Goal: Check status: Check status

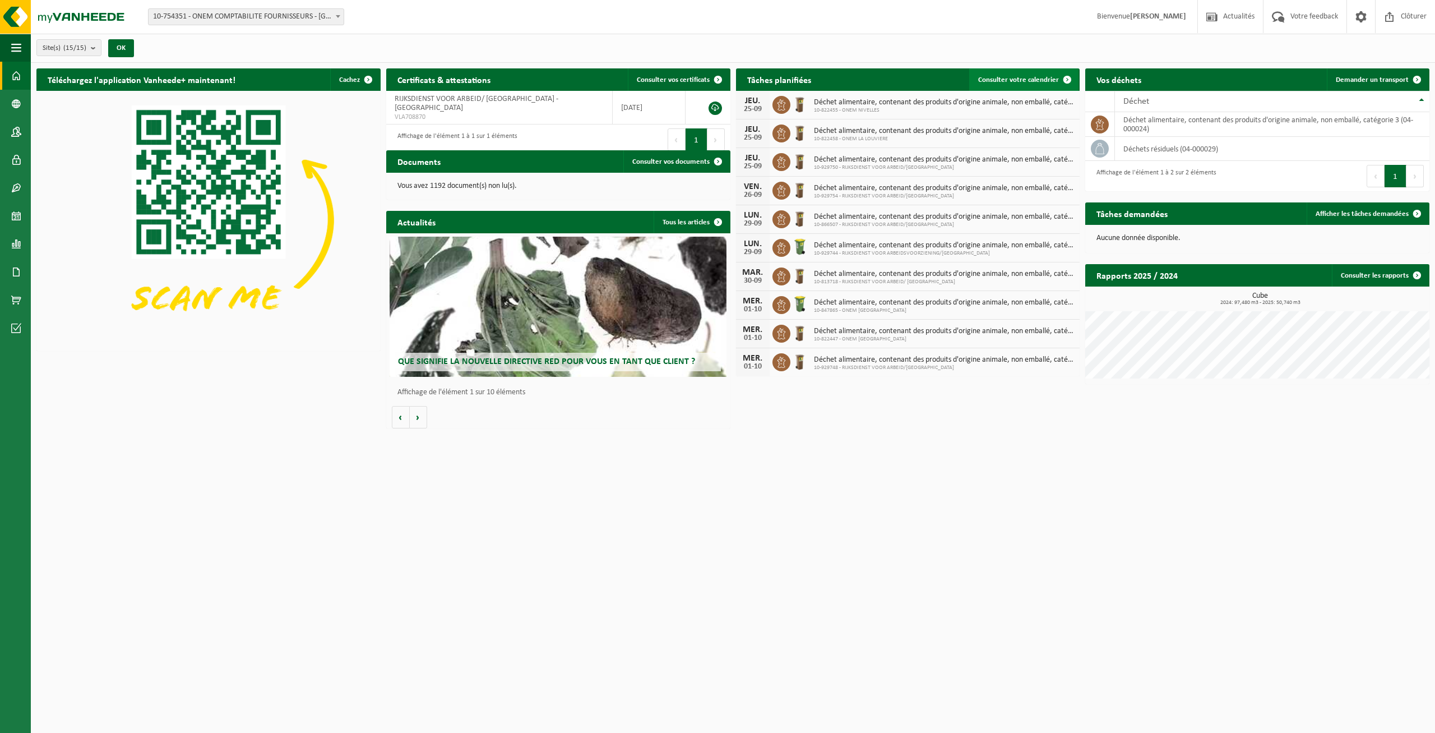
click at [1016, 81] on span "Consulter votre calendrier" at bounding box center [1018, 79] width 81 height 7
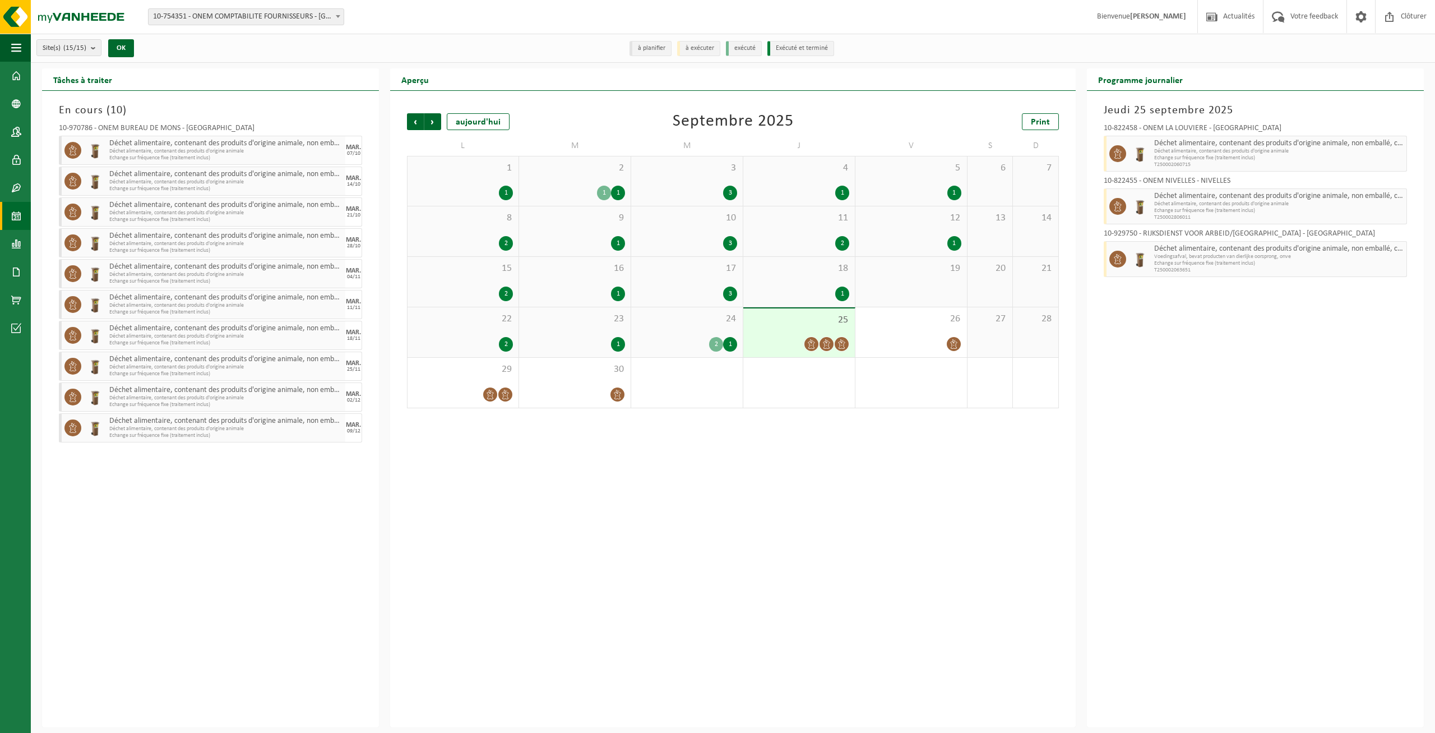
click at [656, 50] on li "à planifier" at bounding box center [651, 48] width 42 height 15
click at [750, 50] on li "exécuté" at bounding box center [744, 48] width 36 height 15
click at [807, 340] on span at bounding box center [811, 344] width 14 height 14
click at [815, 526] on div "Précédent Suivant aujourd'hui Septembre 2025 Print L M M J V S D 1 1 2 1 1 3 3 …" at bounding box center [733, 409] width 686 height 636
click at [435, 117] on span "Suivant" at bounding box center [432, 121] width 17 height 17
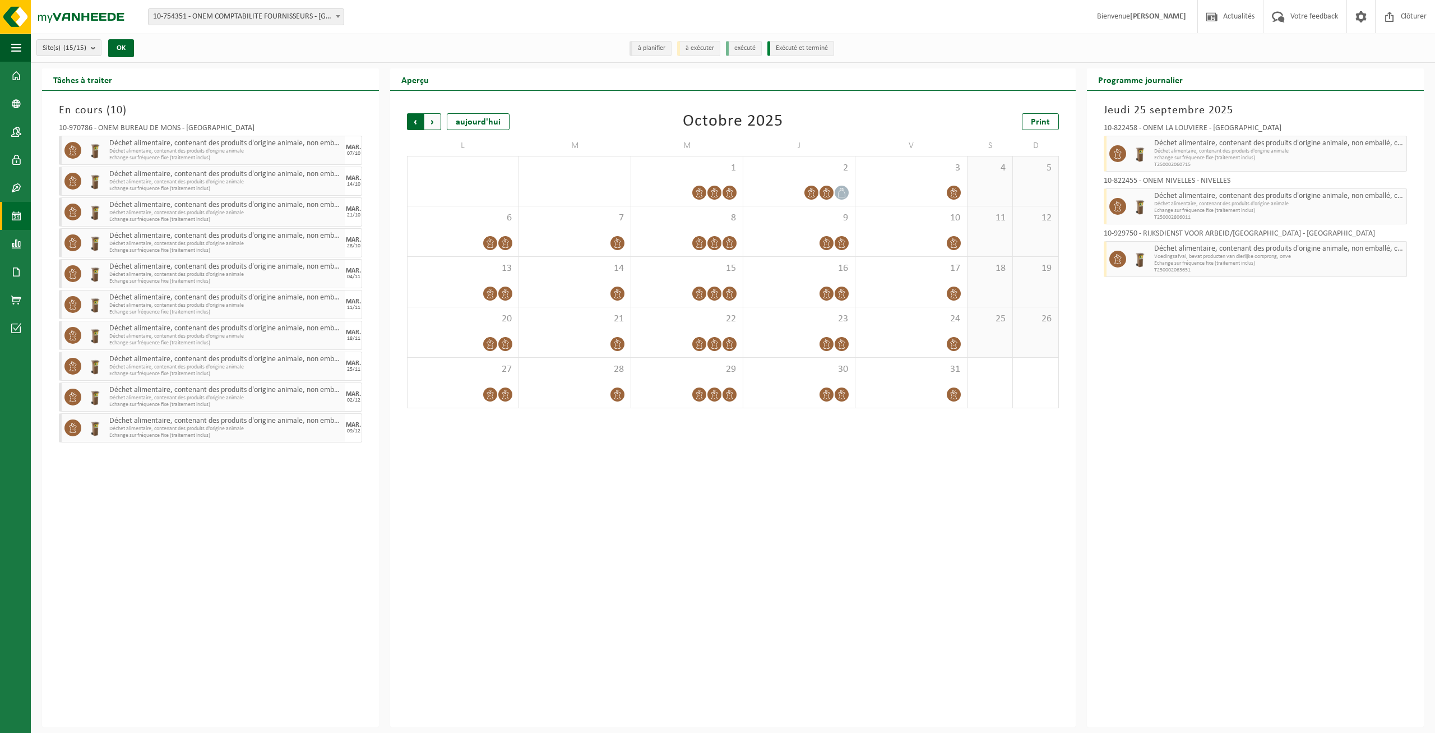
click at [431, 117] on span "Suivant" at bounding box center [432, 121] width 17 height 17
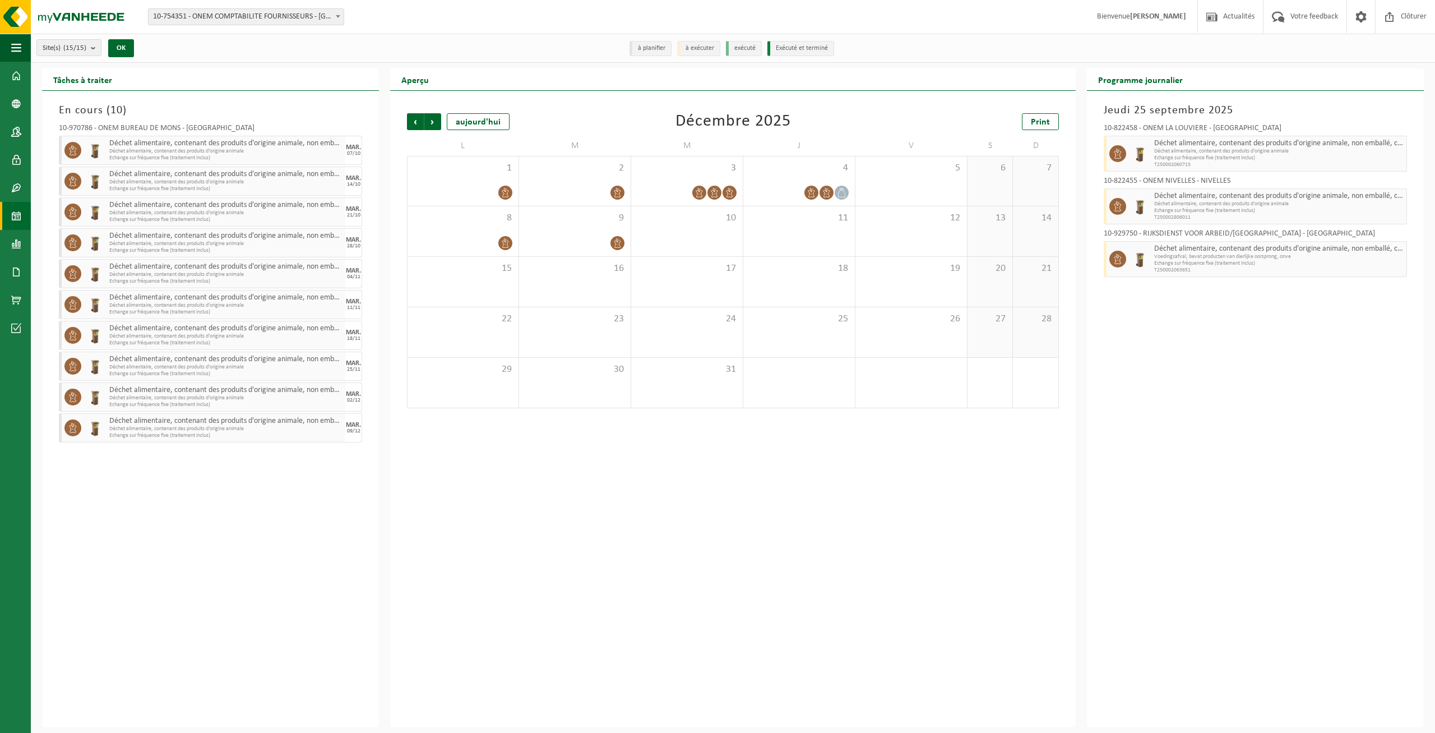
click at [431, 117] on span "Suivant" at bounding box center [432, 121] width 17 height 17
click at [459, 119] on div "aujourd'hui" at bounding box center [478, 121] width 63 height 17
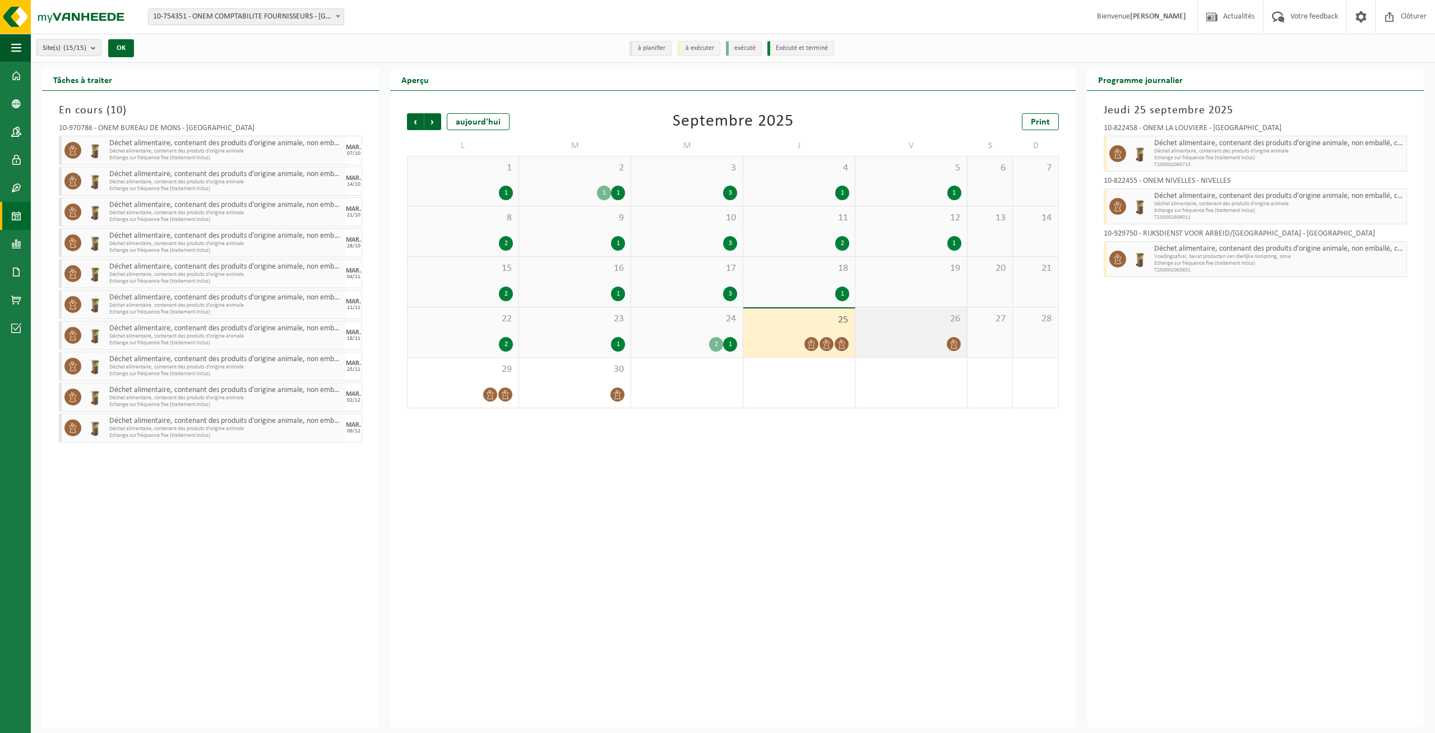
click at [912, 328] on div "26" at bounding box center [911, 332] width 112 height 50
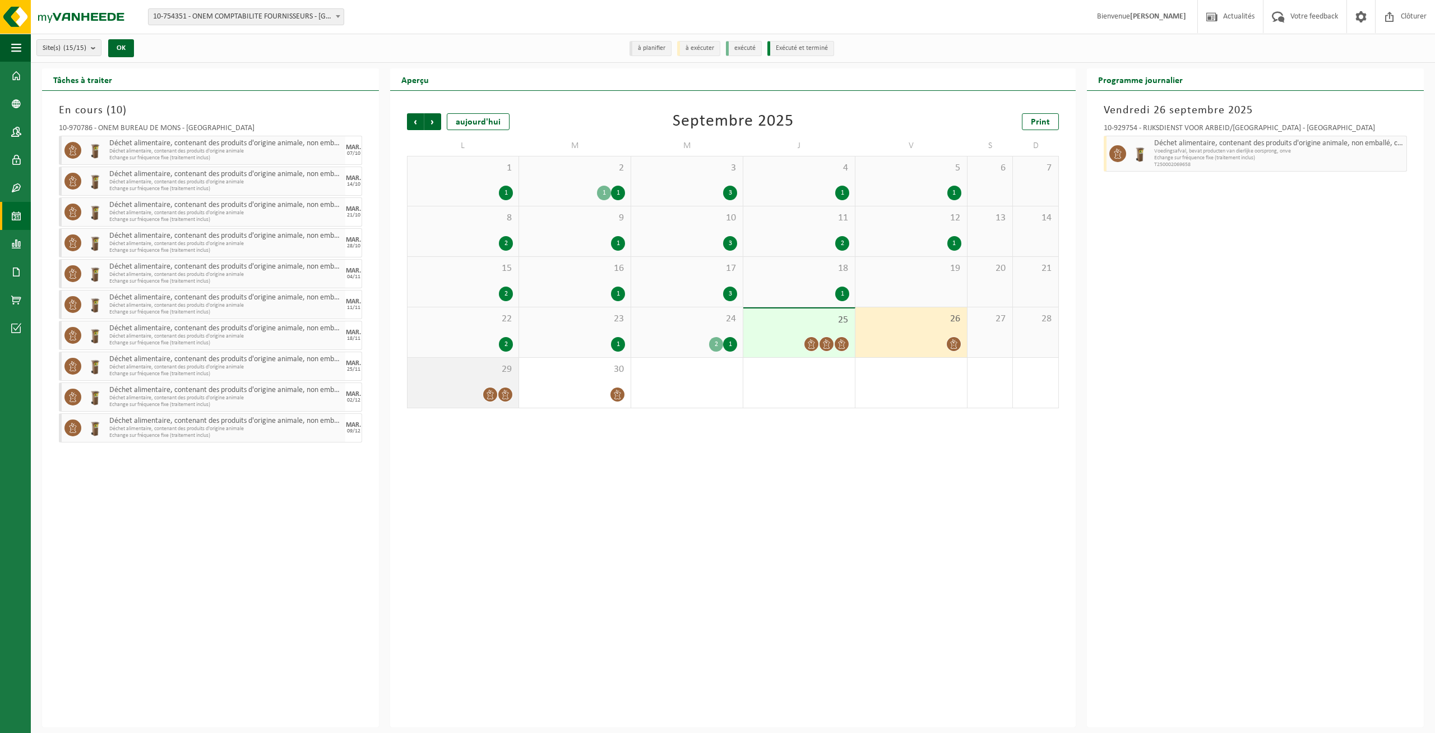
click at [454, 386] on div "29" at bounding box center [463, 383] width 111 height 50
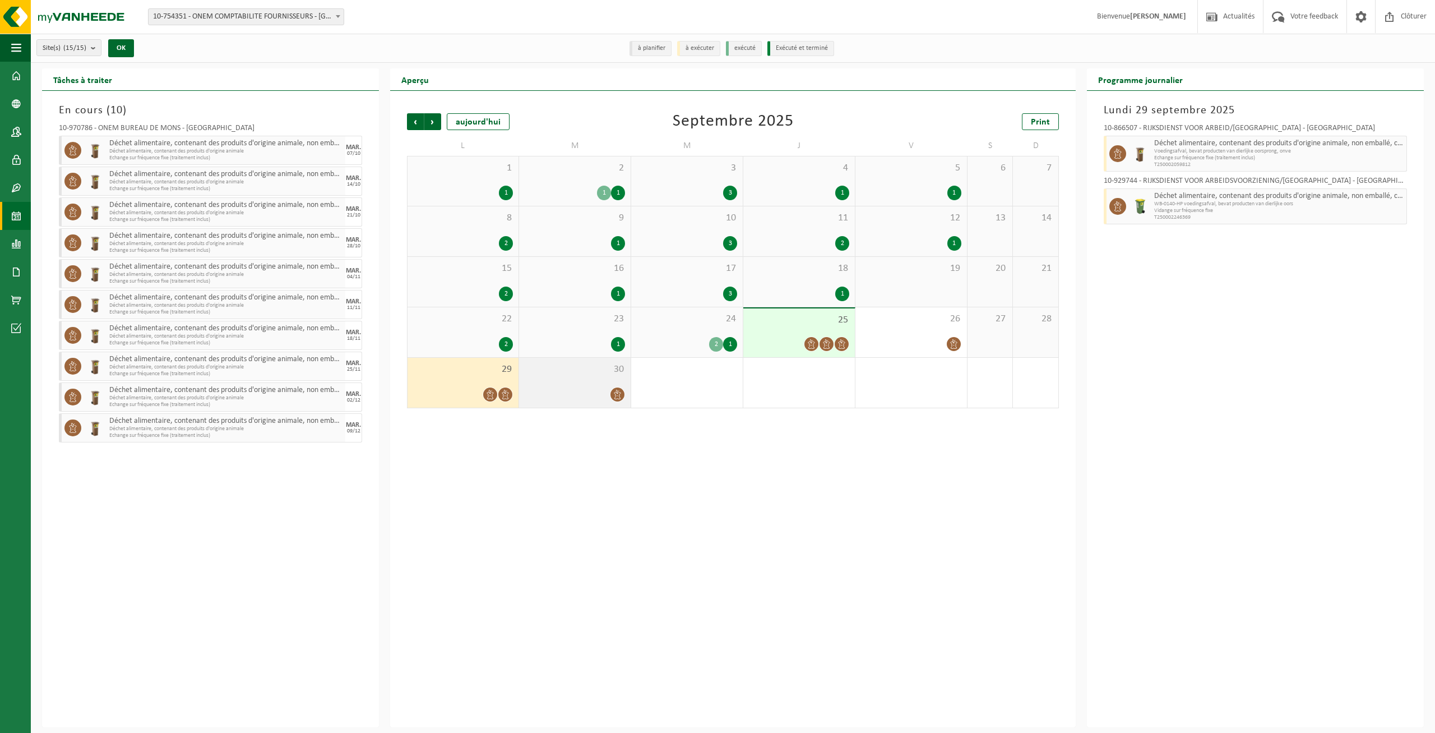
click at [584, 386] on div "30" at bounding box center [575, 383] width 112 height 50
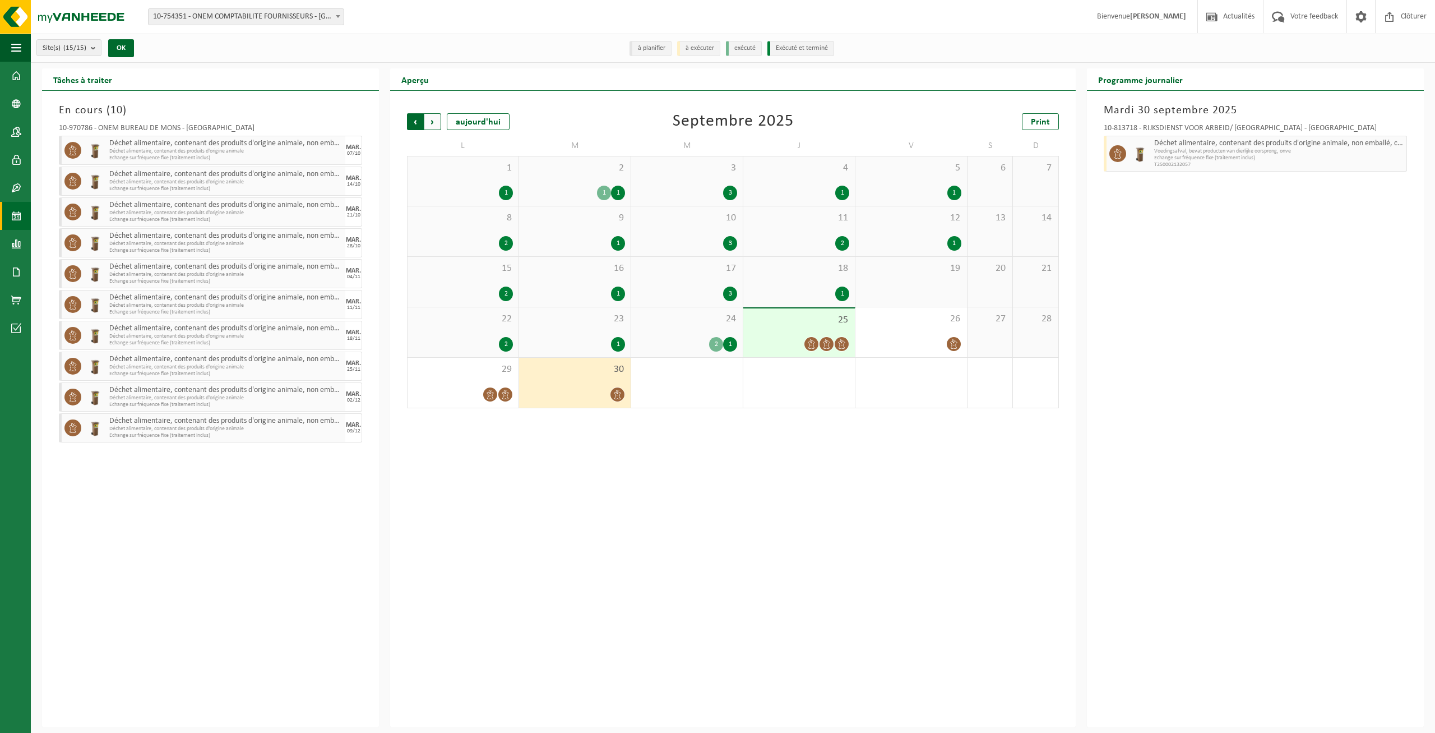
click at [437, 123] on span "Suivant" at bounding box center [432, 121] width 17 height 17
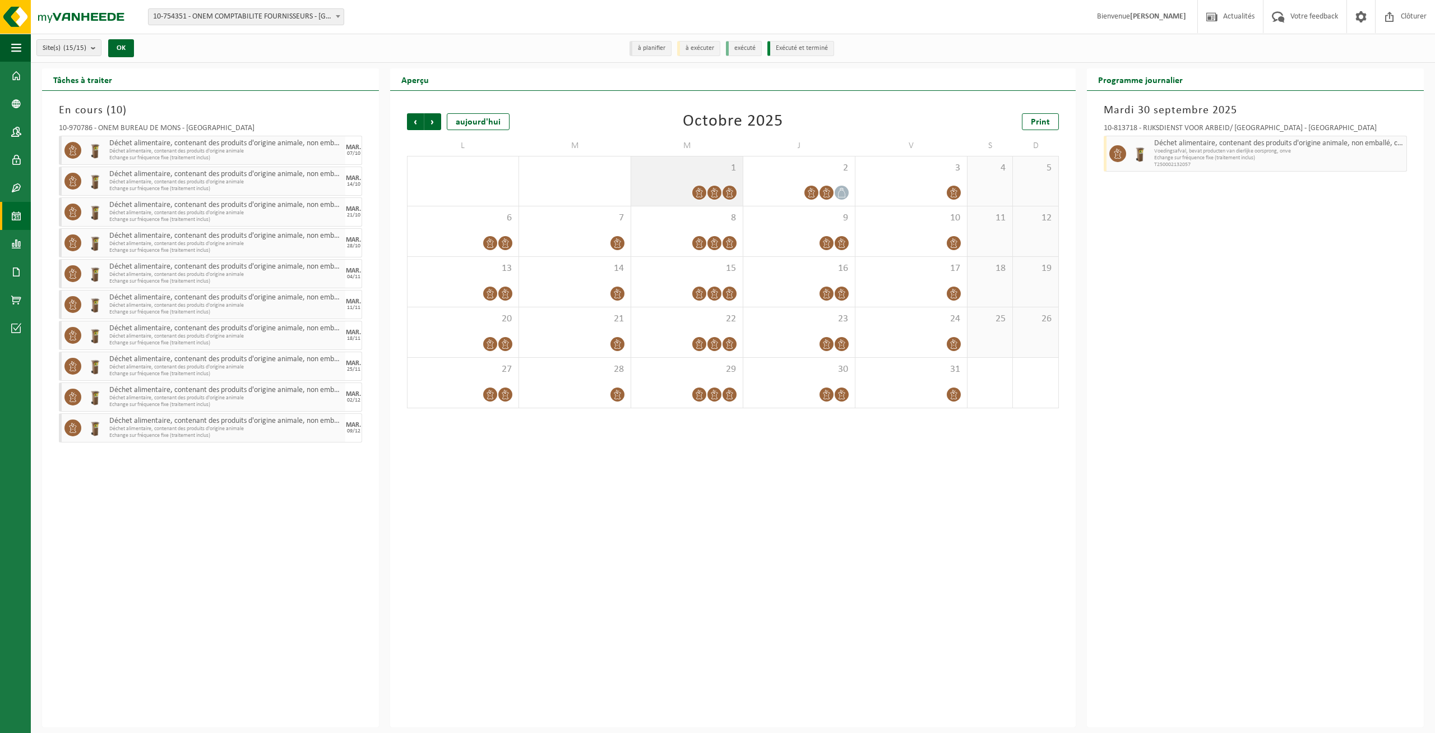
click at [664, 181] on div "1" at bounding box center [687, 180] width 112 height 49
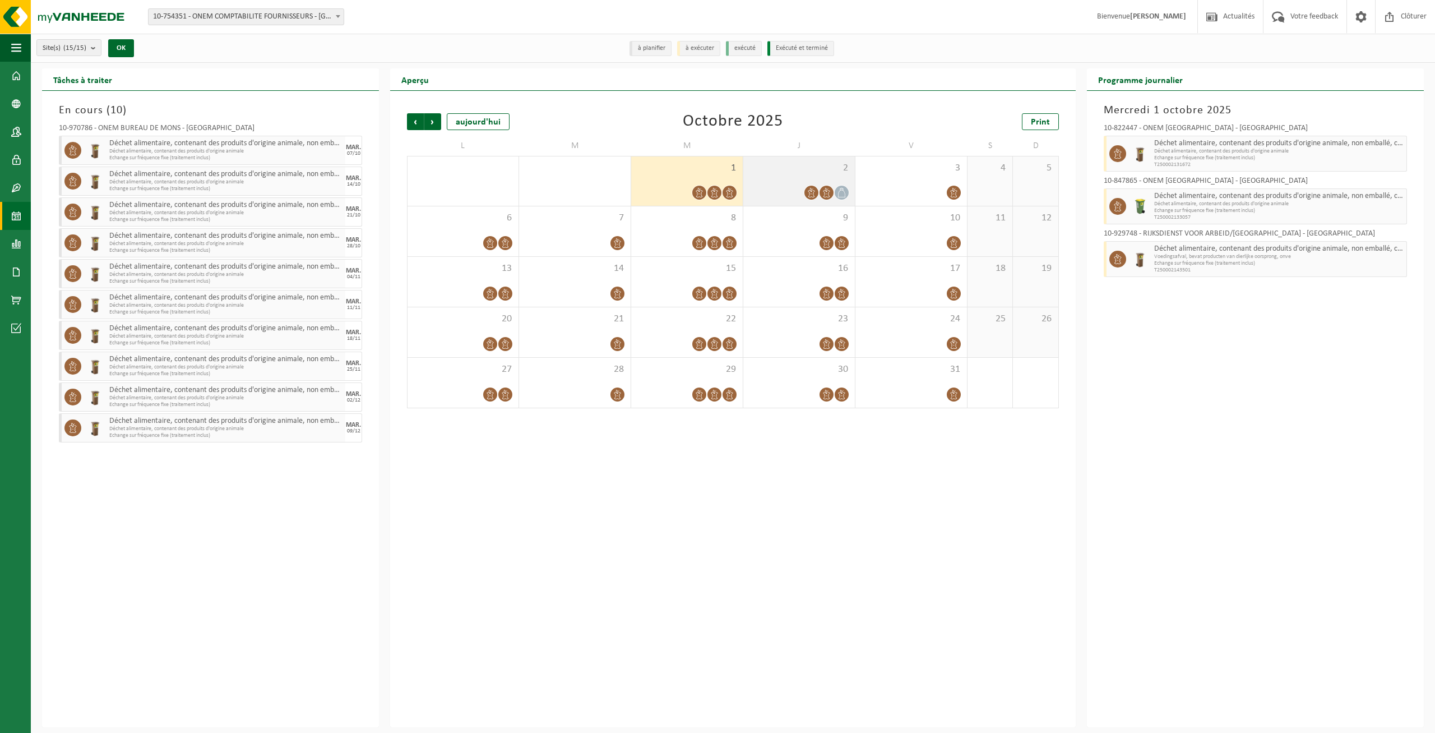
click at [777, 181] on div "2" at bounding box center [799, 180] width 112 height 49
